Goal: Task Accomplishment & Management: Complete application form

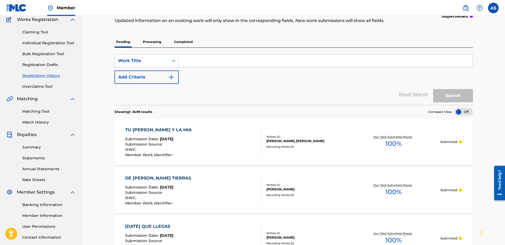
scroll to position [106, 0]
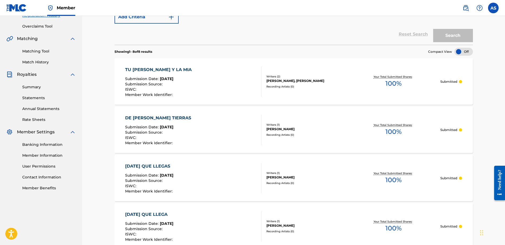
click at [204, 125] on div "DE LEJANAS TIERRAS Submission Date : [DATE] Submission Source : ISWC : Member W…" at bounding box center [193, 130] width 136 height 30
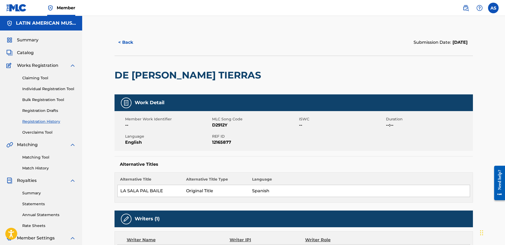
click at [27, 50] on span "Catalog" at bounding box center [25, 53] width 17 height 6
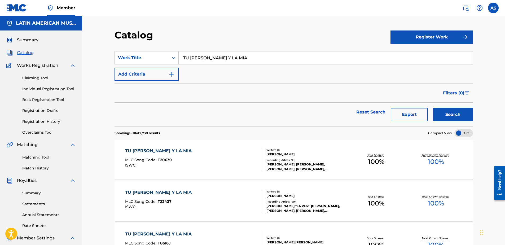
drag, startPoint x: 235, startPoint y: 58, endPoint x: 59, endPoint y: 48, distance: 176.2
type input "de [PERSON_NAME] tierras"
click at [433, 108] on button "Search" at bounding box center [453, 114] width 40 height 13
click at [188, 105] on div "Reset Search Export Search" at bounding box center [293, 112] width 358 height 19
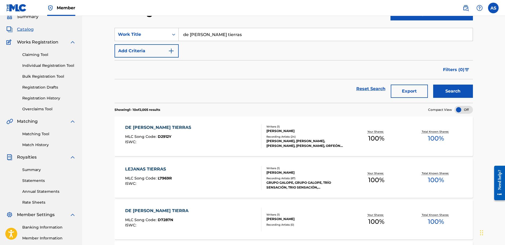
scroll to position [53, 0]
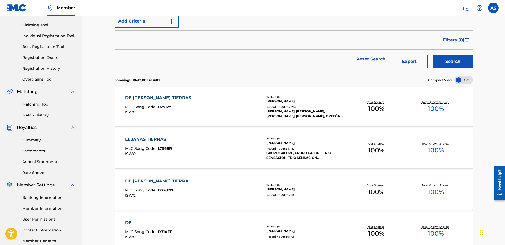
click at [215, 109] on div "DE [PERSON_NAME] TIERRAS MLC Song Code : D2912Y ISWC :" at bounding box center [193, 107] width 136 height 24
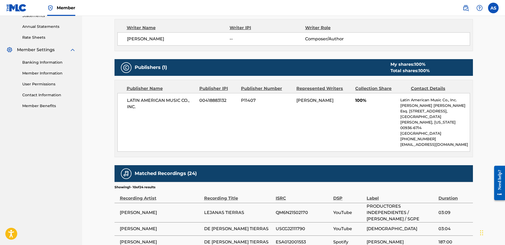
scroll to position [318, 0]
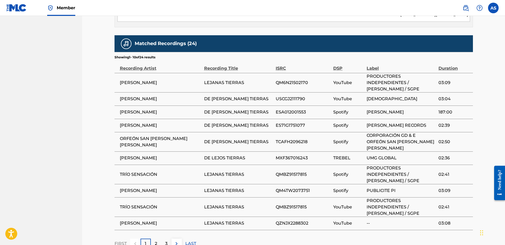
click at [19, 6] on img at bounding box center [16, 8] width 20 height 8
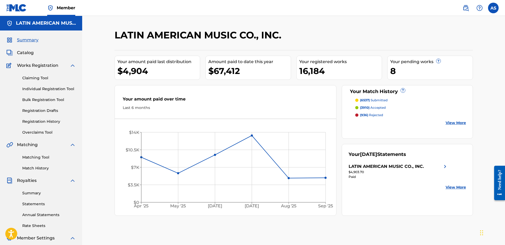
drag, startPoint x: 31, startPoint y: 52, endPoint x: 36, endPoint y: 52, distance: 5.0
click at [31, 52] on span "Catalog" at bounding box center [25, 53] width 17 height 6
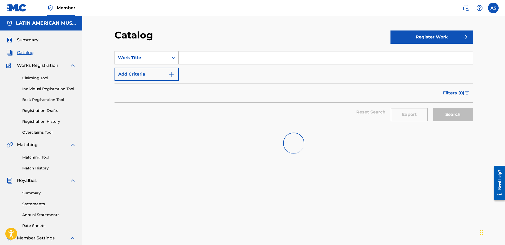
click at [193, 56] on input "Search Form" at bounding box center [326, 57] width 294 height 13
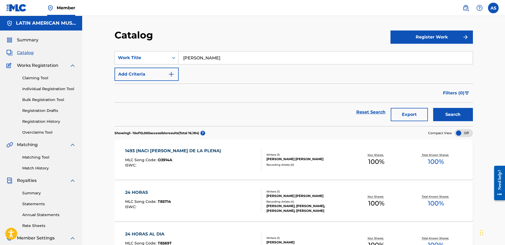
type input "[PERSON_NAME]"
click at [433, 108] on button "Search" at bounding box center [453, 114] width 40 height 13
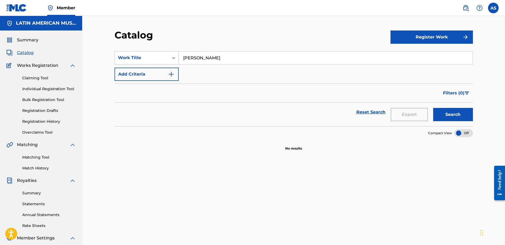
click at [155, 62] on div "Work Title" at bounding box center [142, 58] width 54 height 10
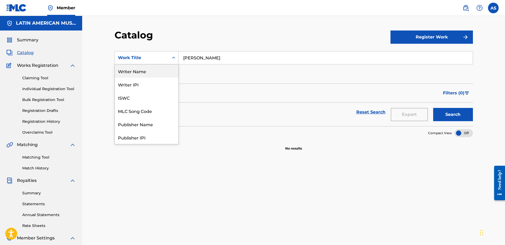
click at [132, 76] on div "Writer Name" at bounding box center [147, 70] width 64 height 13
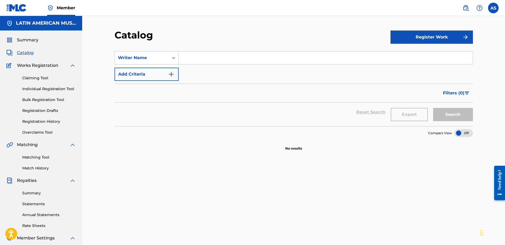
click at [211, 61] on input "Search Form" at bounding box center [326, 57] width 294 height 13
type input "[PERSON_NAME]"
click at [433, 108] on button "Search" at bounding box center [453, 114] width 40 height 13
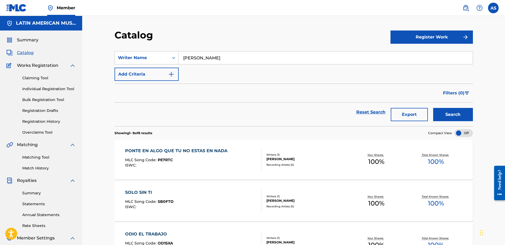
click at [41, 98] on link "Bulk Registration Tool" at bounding box center [49, 100] width 54 height 6
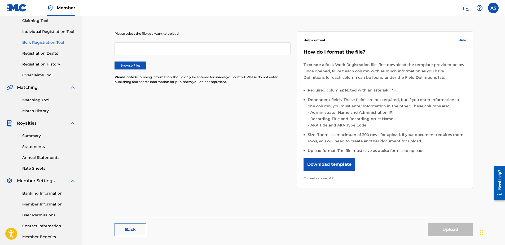
scroll to position [26, 0]
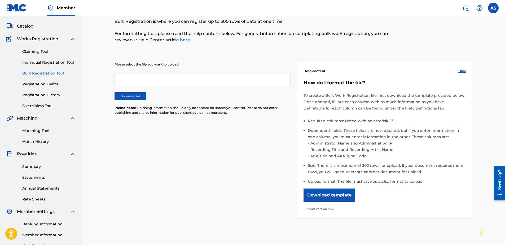
click at [139, 94] on label "Browse Files" at bounding box center [130, 96] width 32 height 8
click at [0, 0] on input "Browse Files" at bounding box center [0, 0] width 0 height 0
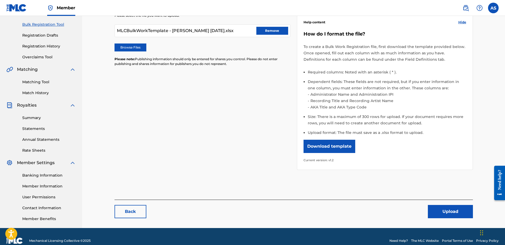
scroll to position [84, 0]
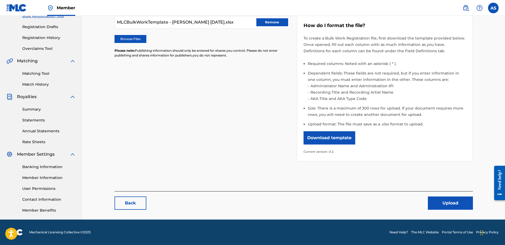
click at [443, 203] on button "Upload" at bounding box center [450, 202] width 45 height 13
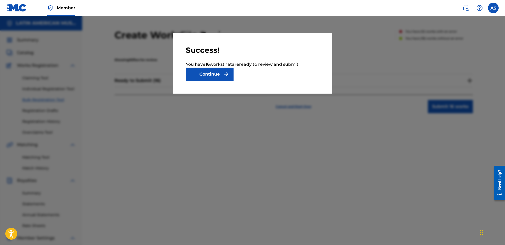
click at [216, 76] on button "Continue" at bounding box center [210, 74] width 48 height 13
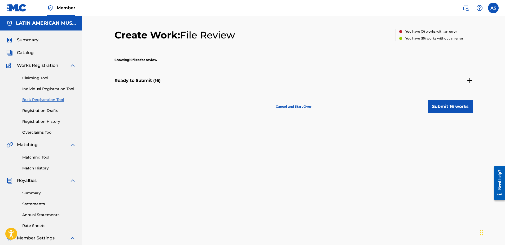
click at [443, 112] on button "Submit 16 works" at bounding box center [450, 106] width 45 height 13
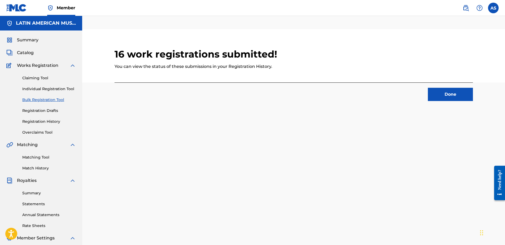
click at [431, 93] on button "Done" at bounding box center [450, 94] width 45 height 13
